Goal: Transaction & Acquisition: Purchase product/service

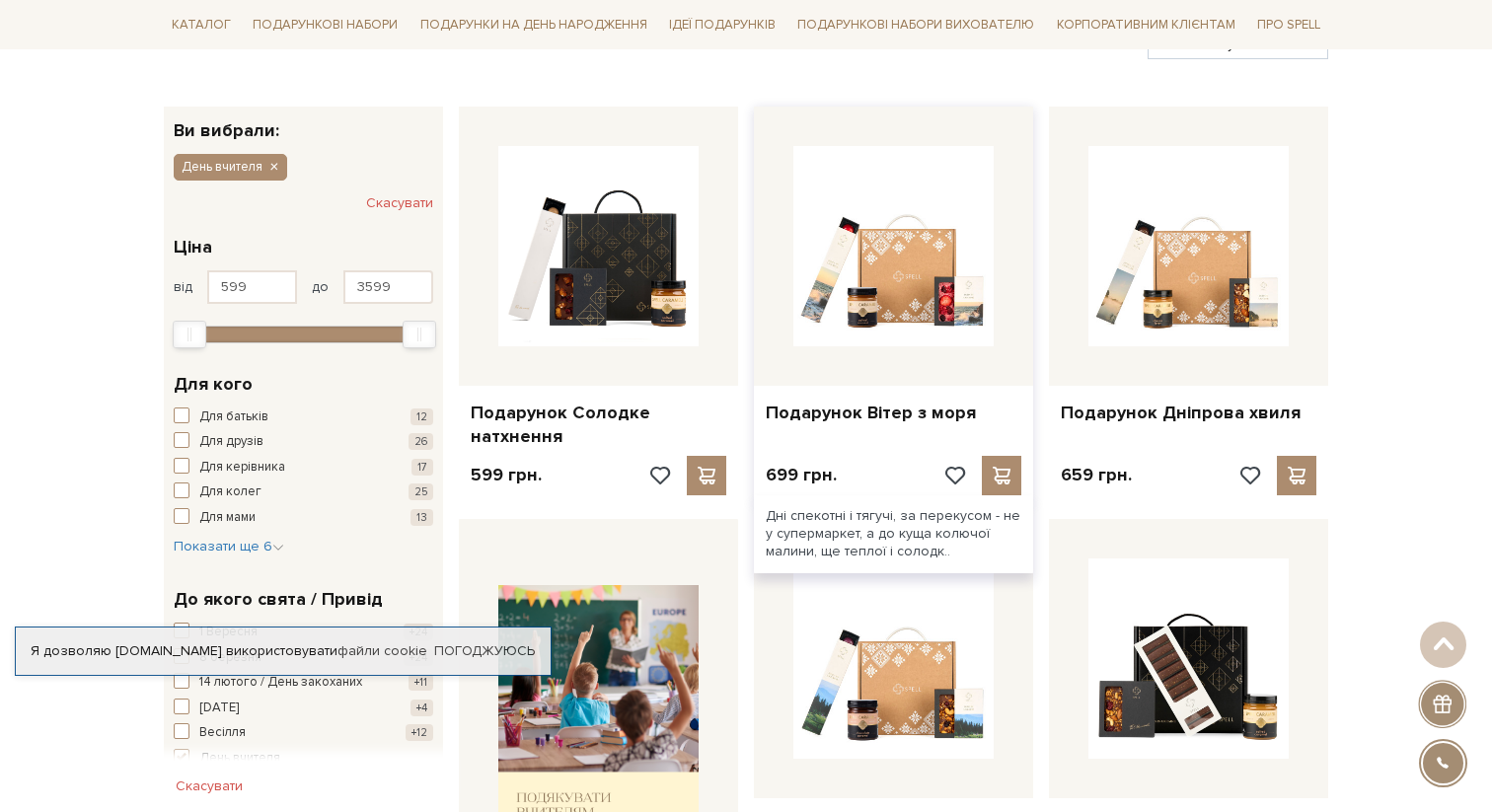
scroll to position [337, 0]
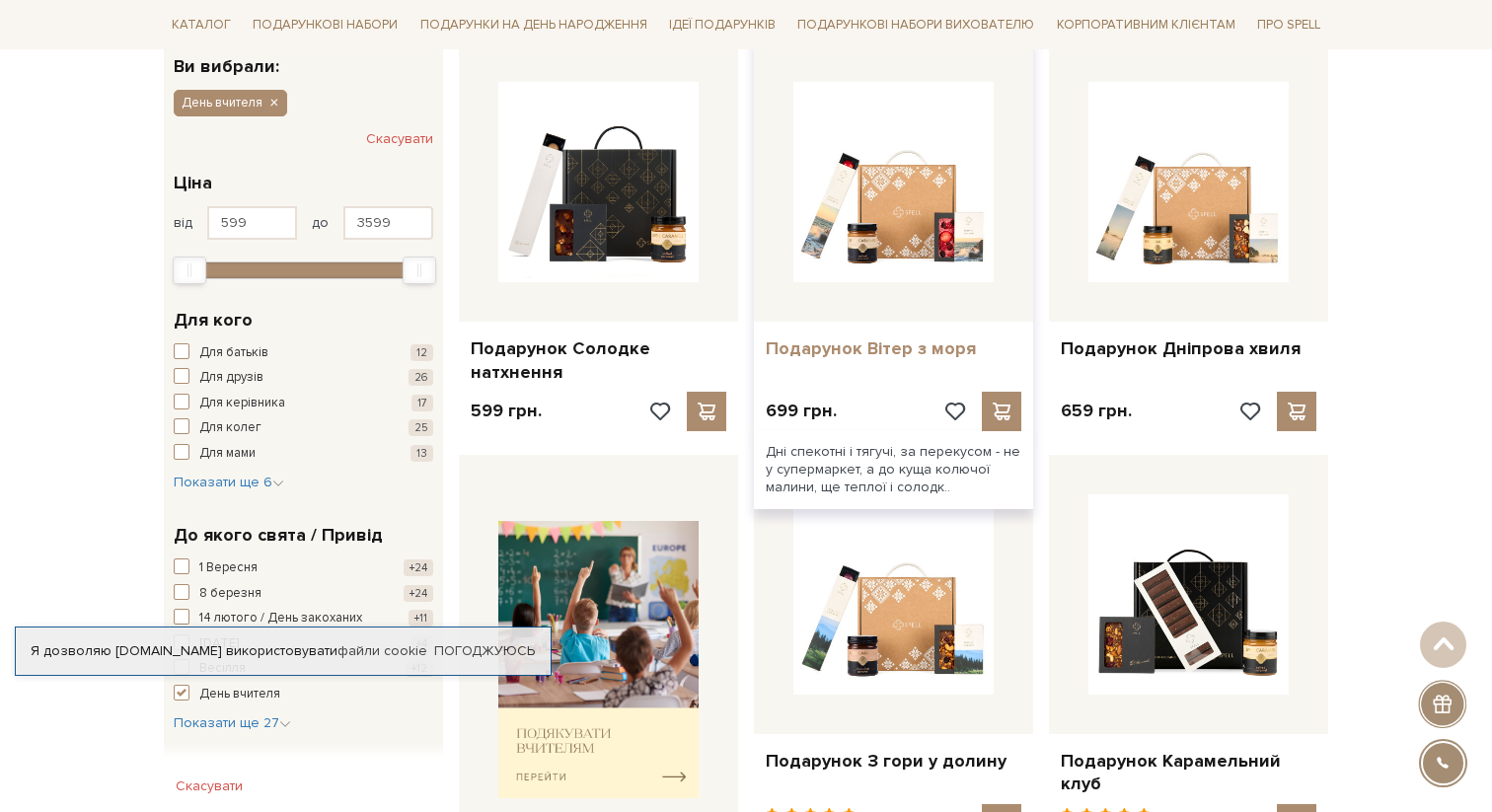
click at [880, 351] on link "Подарунок Вітер з моря" at bounding box center [892, 348] width 255 height 23
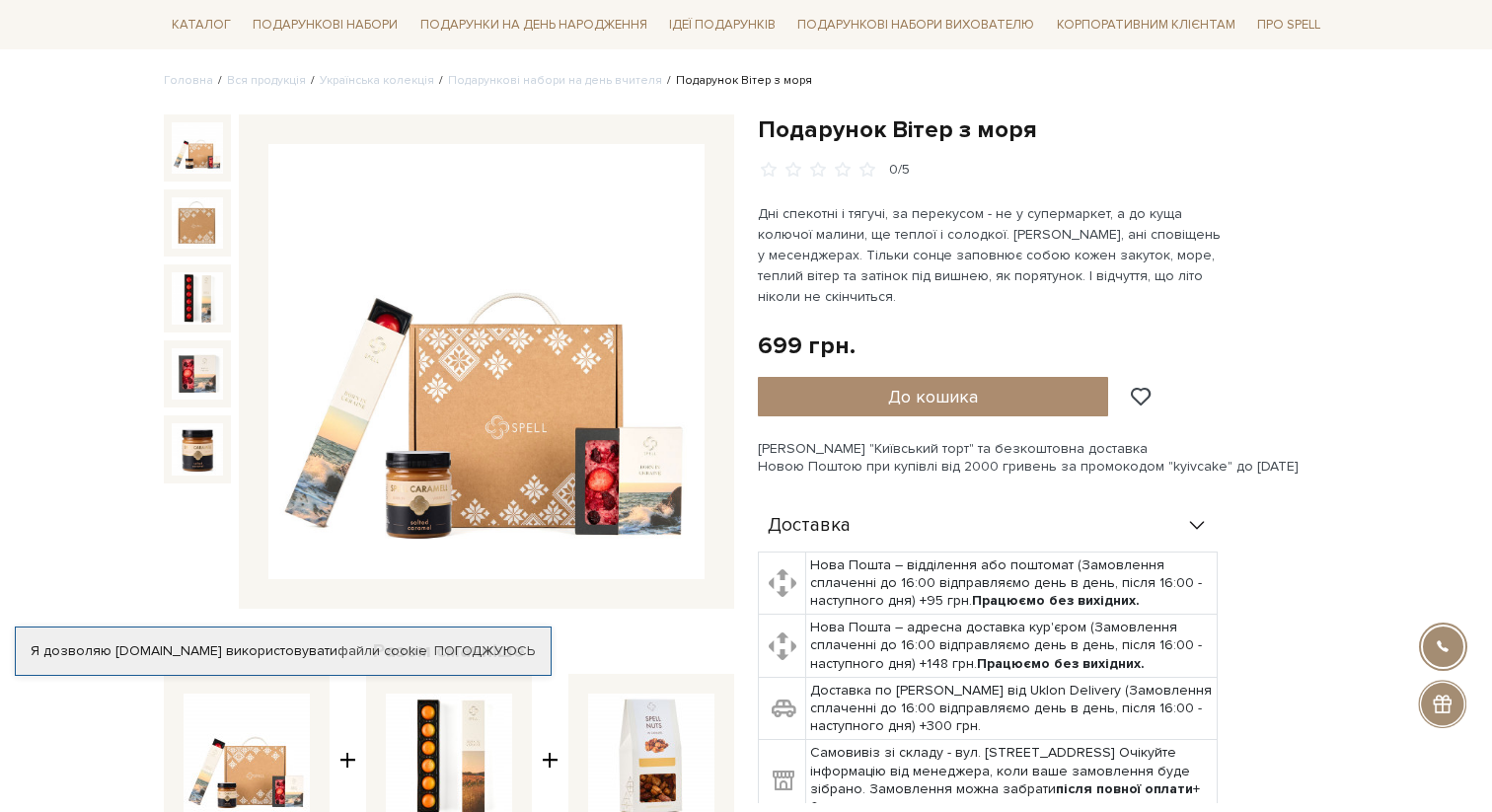
scroll to position [149, 0]
